Goal: Task Accomplishment & Management: Complete application form

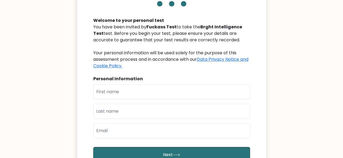
scroll to position [48, 0]
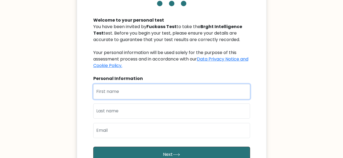
click at [119, 98] on input "text" at bounding box center [171, 91] width 157 height 15
type input "little"
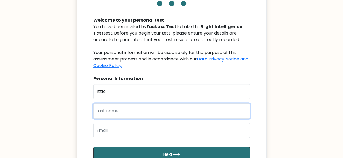
click at [118, 108] on input "text" at bounding box center [171, 111] width 157 height 15
type input "skibidi"
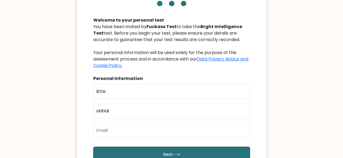
click at [119, 123] on div "First Name little Last Name skibidi Email" at bounding box center [171, 113] width 157 height 58
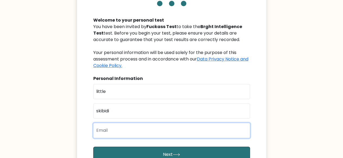
click at [116, 129] on input "email" at bounding box center [171, 130] width 157 height 15
type input "ariiyunee@gmail.com"
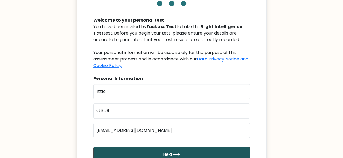
click at [131, 151] on button "Next" at bounding box center [171, 155] width 157 height 16
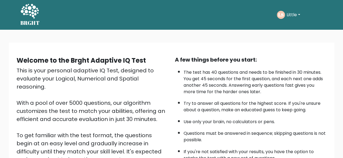
scroll to position [89, 0]
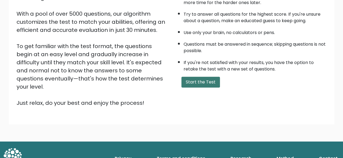
click at [203, 82] on button "Start the Test" at bounding box center [200, 82] width 38 height 11
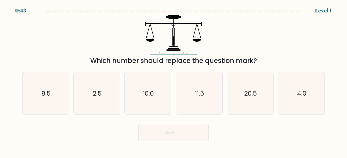
drag, startPoint x: 91, startPoint y: 59, endPoint x: 332, endPoint y: 43, distance: 241.3
click at [332, 43] on form at bounding box center [173, 76] width 347 height 132
click at [267, 47] on div "75 cm 75 cm 8.5 kg ? kg Which number should replace the question mark?" at bounding box center [173, 40] width 309 height 51
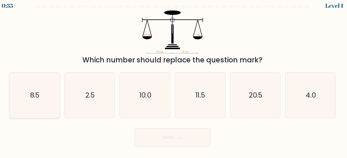
click at [37, 103] on icon "8.5" at bounding box center [45, 94] width 43 height 43
click at [173, 81] on input "a. 8.5" at bounding box center [173, 79] width 0 height 1
radio input "true"
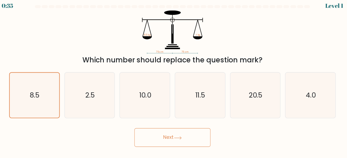
click at [154, 135] on button "Next" at bounding box center [173, 132] width 70 height 17
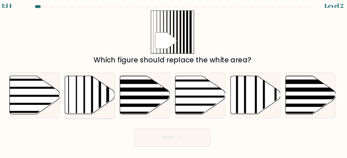
click at [109, 84] on icon at bounding box center [97, 93] width 46 height 35
click at [173, 81] on input "b." at bounding box center [173, 79] width 0 height 1
radio input "true"
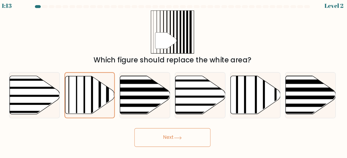
click at [154, 133] on button "Next" at bounding box center [173, 132] width 70 height 17
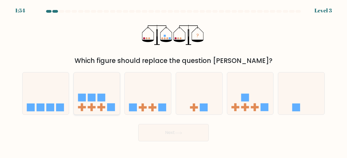
click at [106, 85] on icon at bounding box center [97, 93] width 46 height 38
click at [173, 81] on input "b." at bounding box center [173, 79] width 0 height 1
radio input "true"
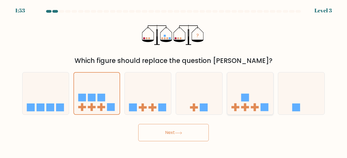
click at [240, 99] on icon at bounding box center [250, 93] width 46 height 38
click at [174, 81] on input "e." at bounding box center [173, 79] width 0 height 1
radio input "true"
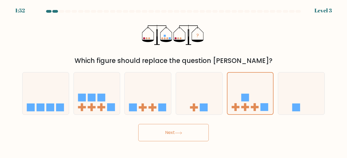
click at [173, 133] on button "Next" at bounding box center [173, 132] width 70 height 17
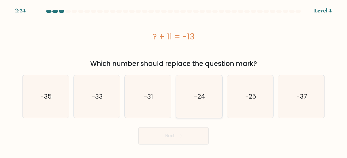
click at [187, 106] on icon "-24" at bounding box center [199, 97] width 43 height 43
click at [174, 81] on input "d. -24" at bounding box center [173, 79] width 0 height 1
radio input "true"
click at [167, 132] on button "Next" at bounding box center [173, 136] width 70 height 17
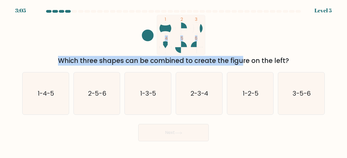
drag, startPoint x: 89, startPoint y: 44, endPoint x: 198, endPoint y: 66, distance: 111.4
click at [198, 66] on div "1 2 3 4 5 6 Which three shapes can be combined to create the figure on the left?" at bounding box center [173, 40] width 309 height 51
click at [74, 53] on div "1 2 3 4 5 6 Which three shapes can be combined to create the figure on the left?" at bounding box center [173, 40] width 309 height 51
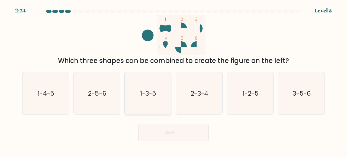
click at [137, 103] on icon "1-3-5" at bounding box center [147, 94] width 43 height 43
click at [173, 81] on input "c. 1-3-5" at bounding box center [173, 79] width 0 height 1
radio input "true"
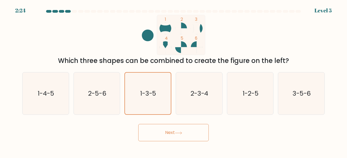
click at [167, 148] on body "2:24 Level 5" at bounding box center [173, 79] width 347 height 158
click at [154, 134] on button "Next" at bounding box center [173, 132] width 70 height 17
click at [155, 136] on button "Next" at bounding box center [173, 132] width 70 height 17
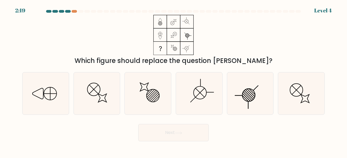
click at [164, 131] on button "Next" at bounding box center [173, 132] width 70 height 17
click at [171, 93] on div at bounding box center [147, 93] width 47 height 43
click at [173, 81] on input "c." at bounding box center [173, 79] width 0 height 1
radio input "true"
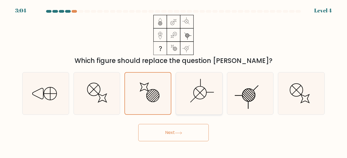
click at [189, 108] on icon at bounding box center [199, 94] width 43 height 43
click at [174, 81] on input "d." at bounding box center [173, 79] width 0 height 1
radio input "true"
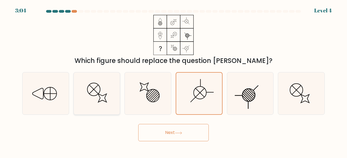
click at [104, 82] on icon at bounding box center [97, 94] width 43 height 43
click at [173, 81] on input "b." at bounding box center [173, 79] width 0 height 1
radio input "true"
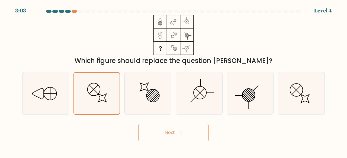
click at [69, 94] on div "a." at bounding box center [45, 93] width 51 height 43
